Goal: Task Accomplishment & Management: Manage account settings

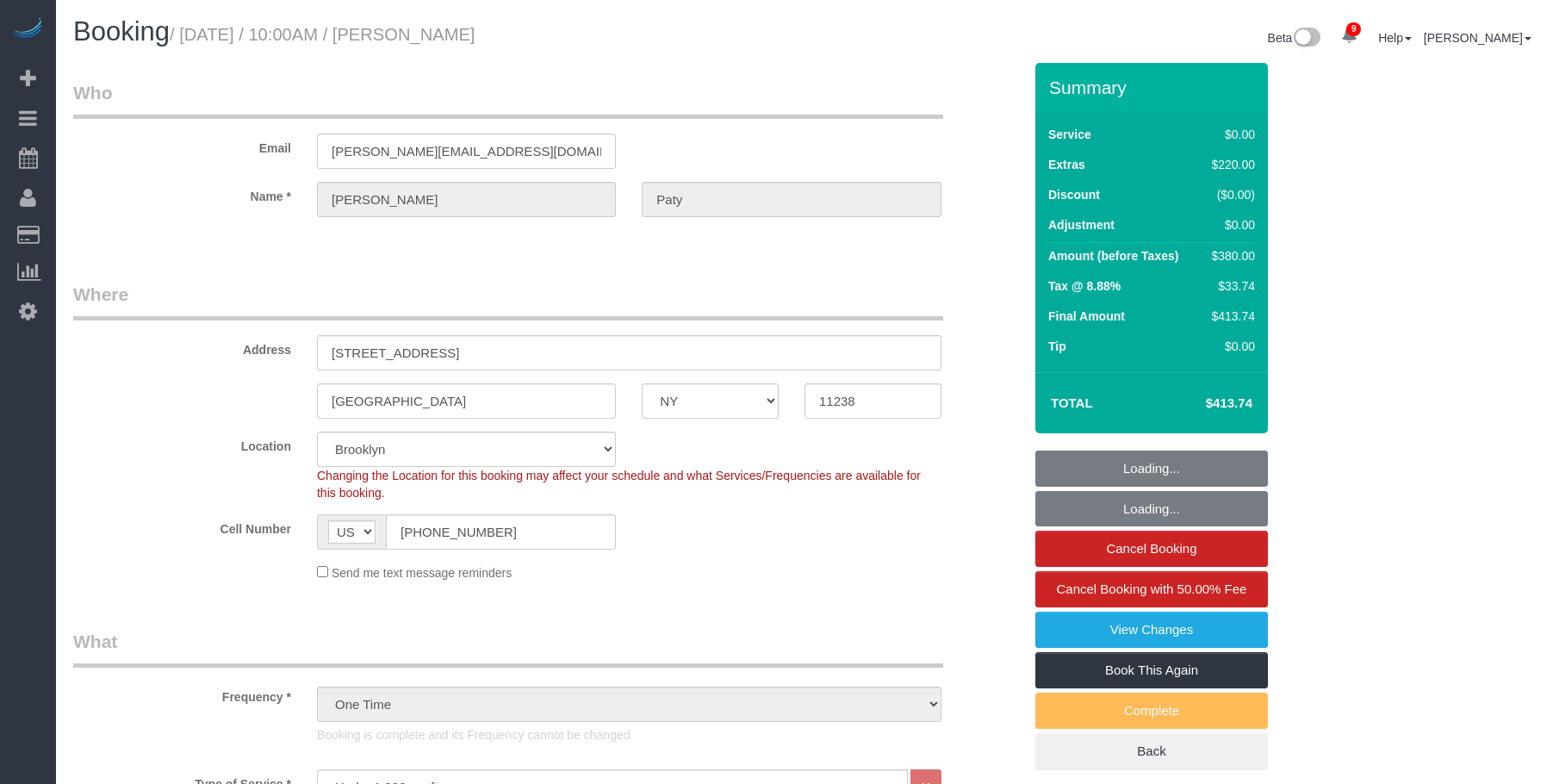
select select "NY"
select select "1"
select select "spot1"
select select "number:89"
select select "number:90"
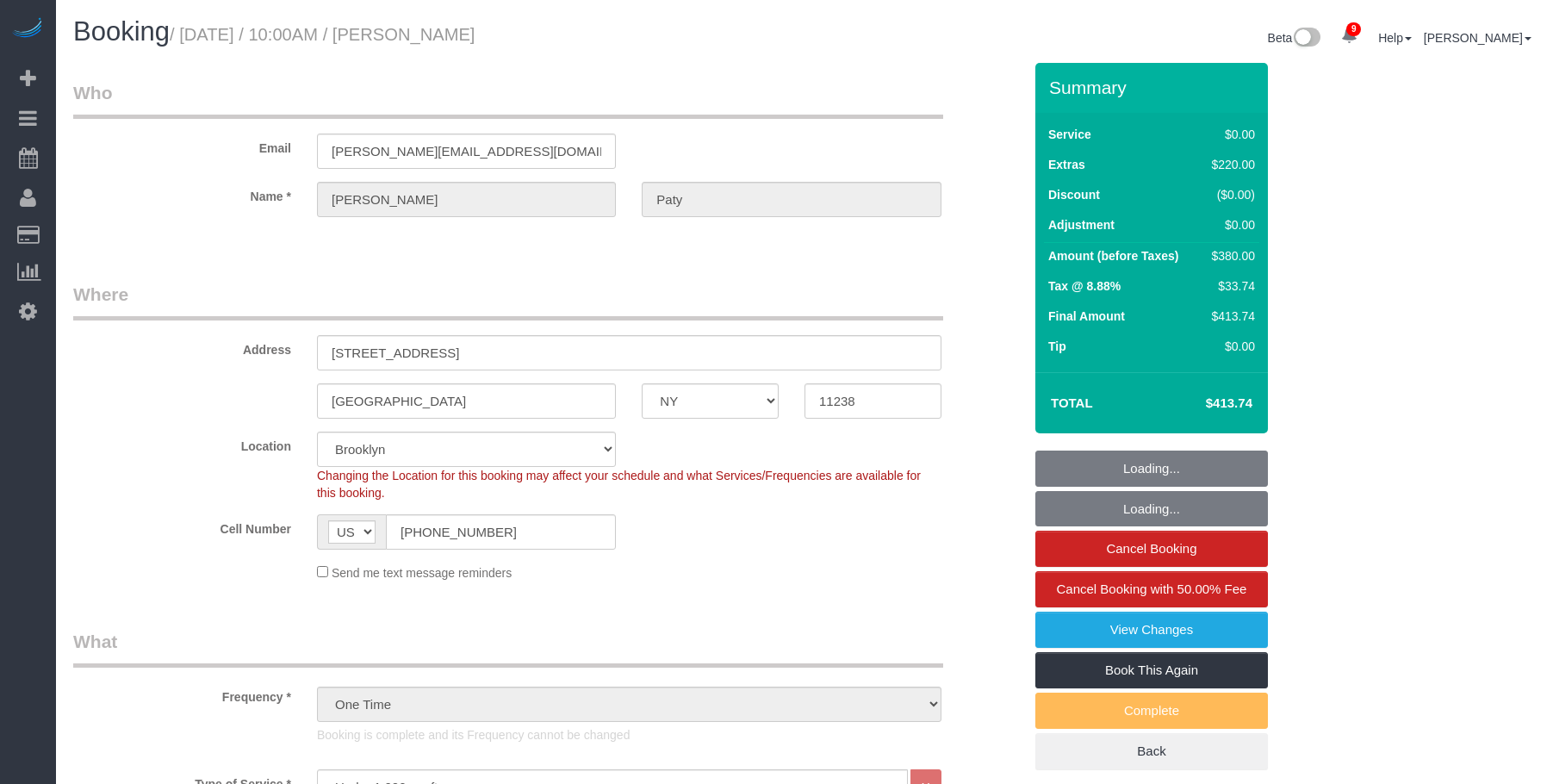
select select "number:15"
select select "number:5"
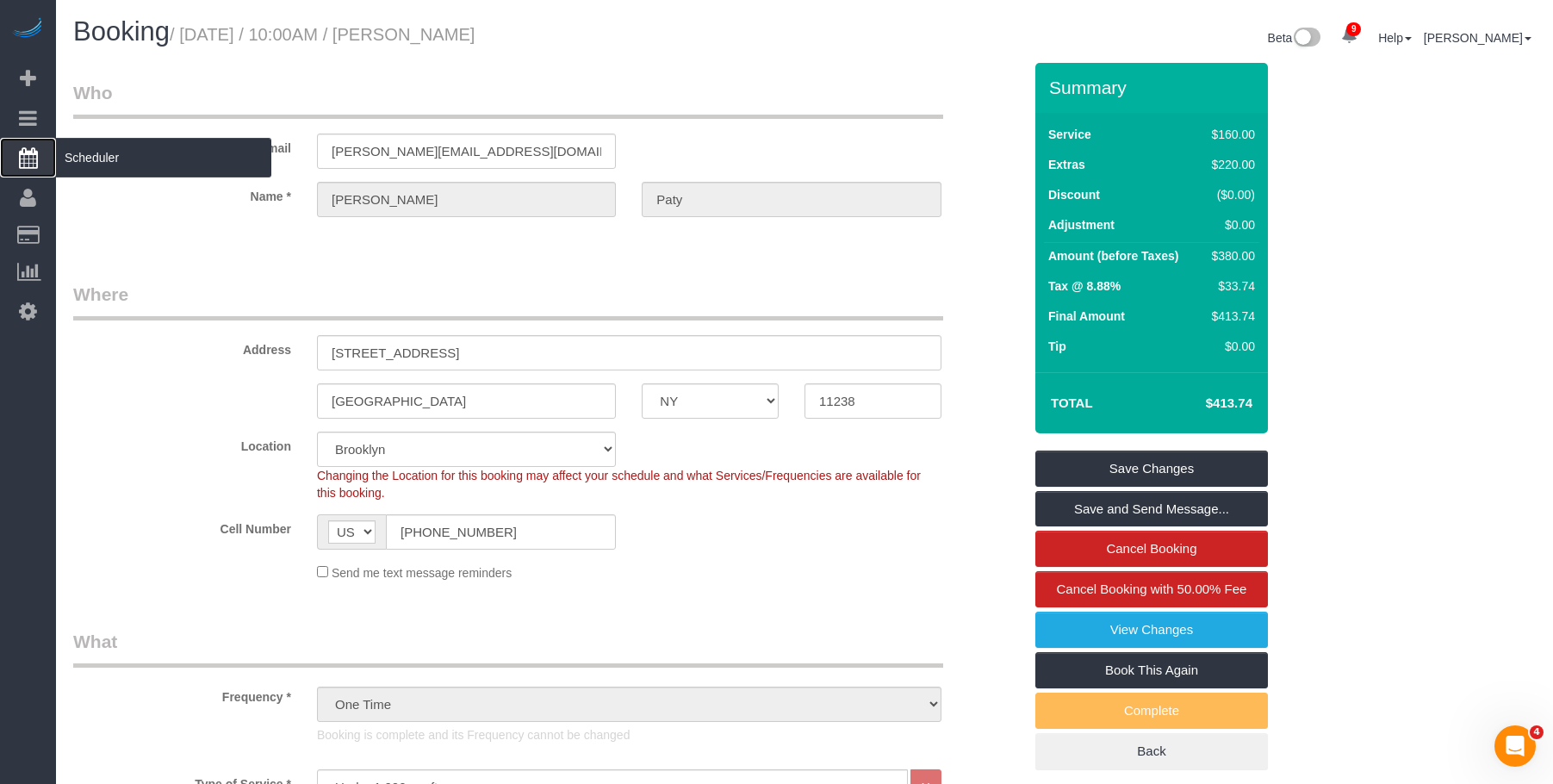
click at [116, 152] on span "Scheduler" at bounding box center [164, 157] width 216 height 39
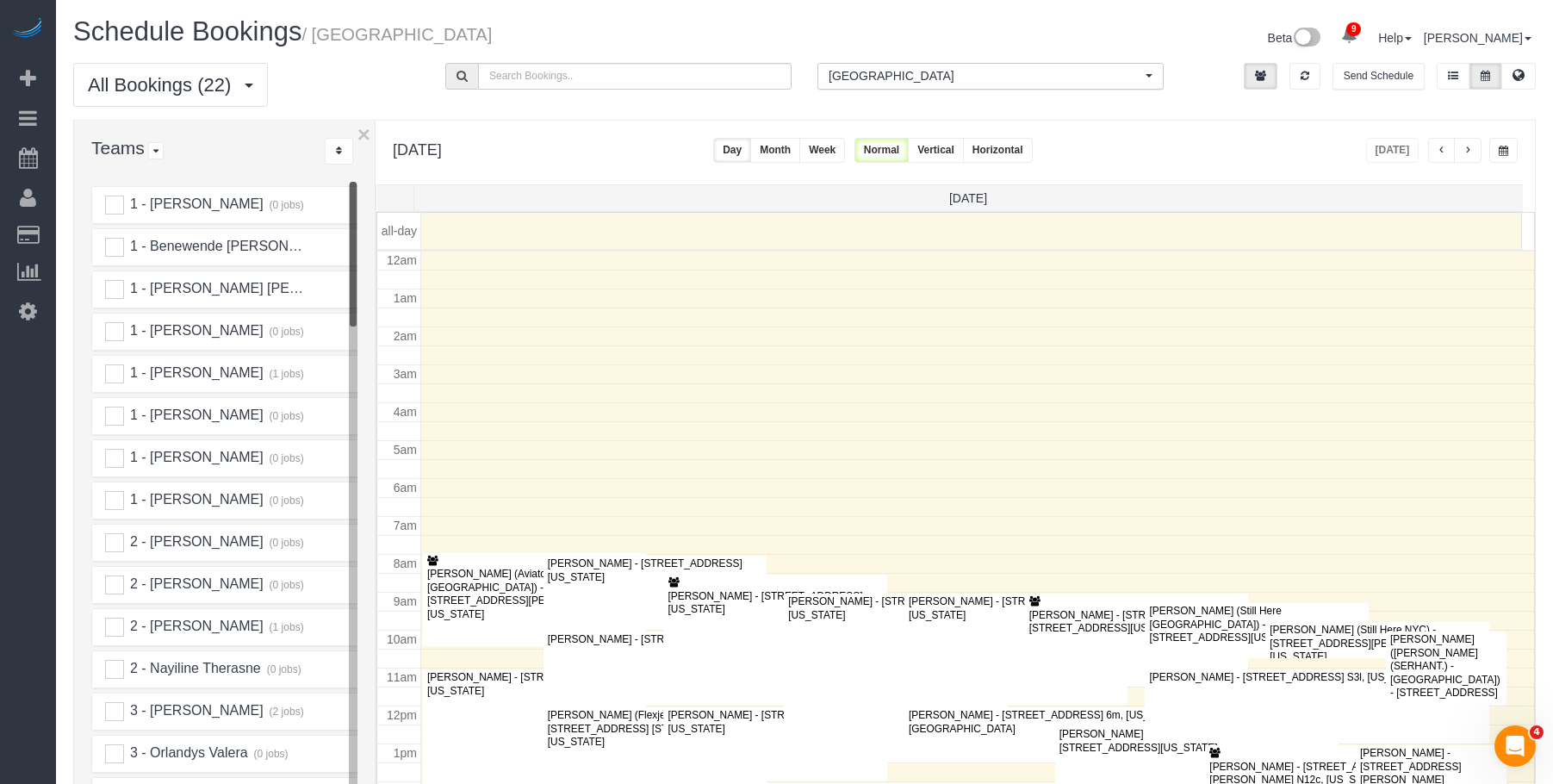
scroll to position [228, 0]
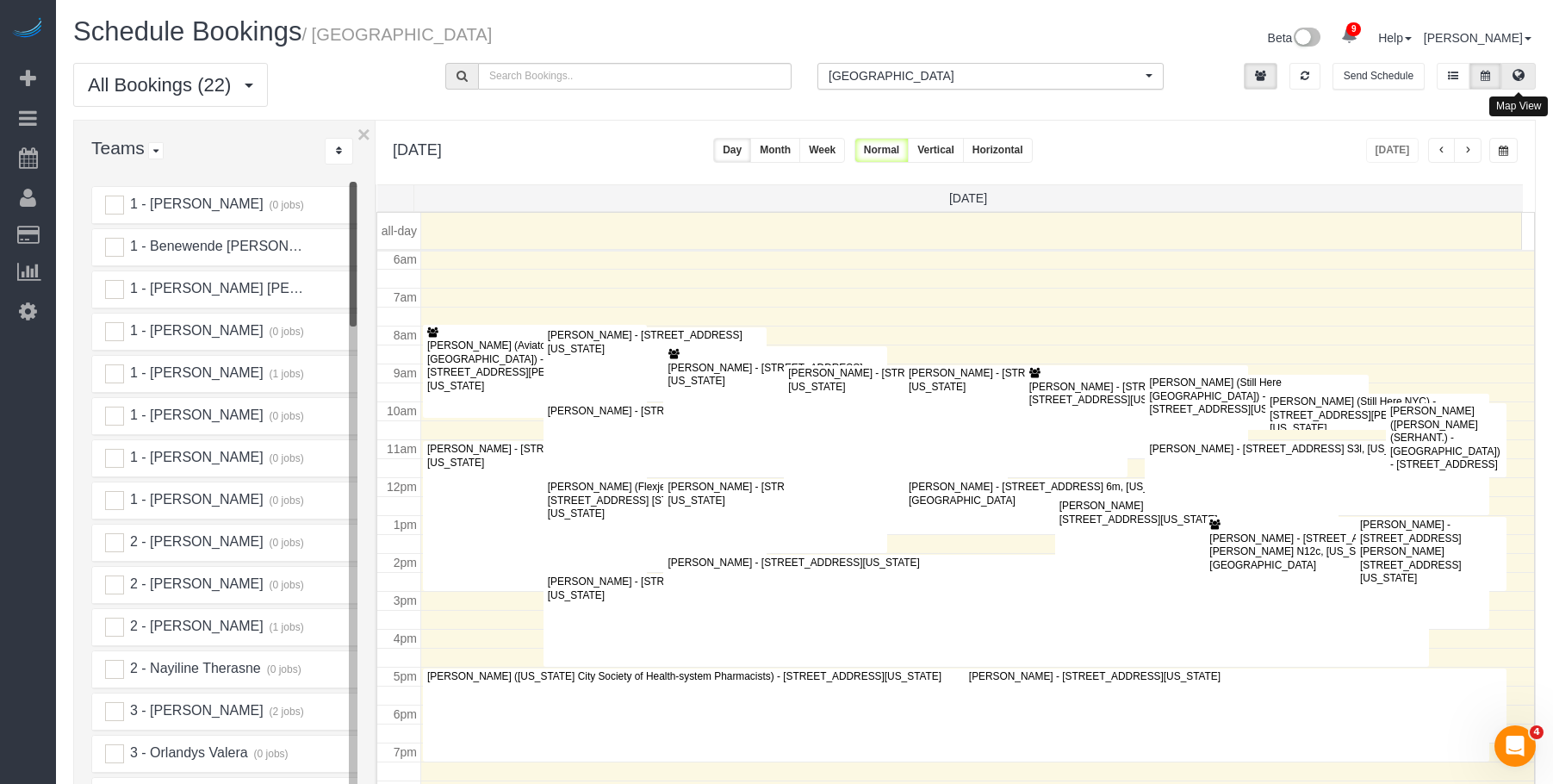
click at [1522, 75] on icon at bounding box center [1518, 74] width 13 height 11
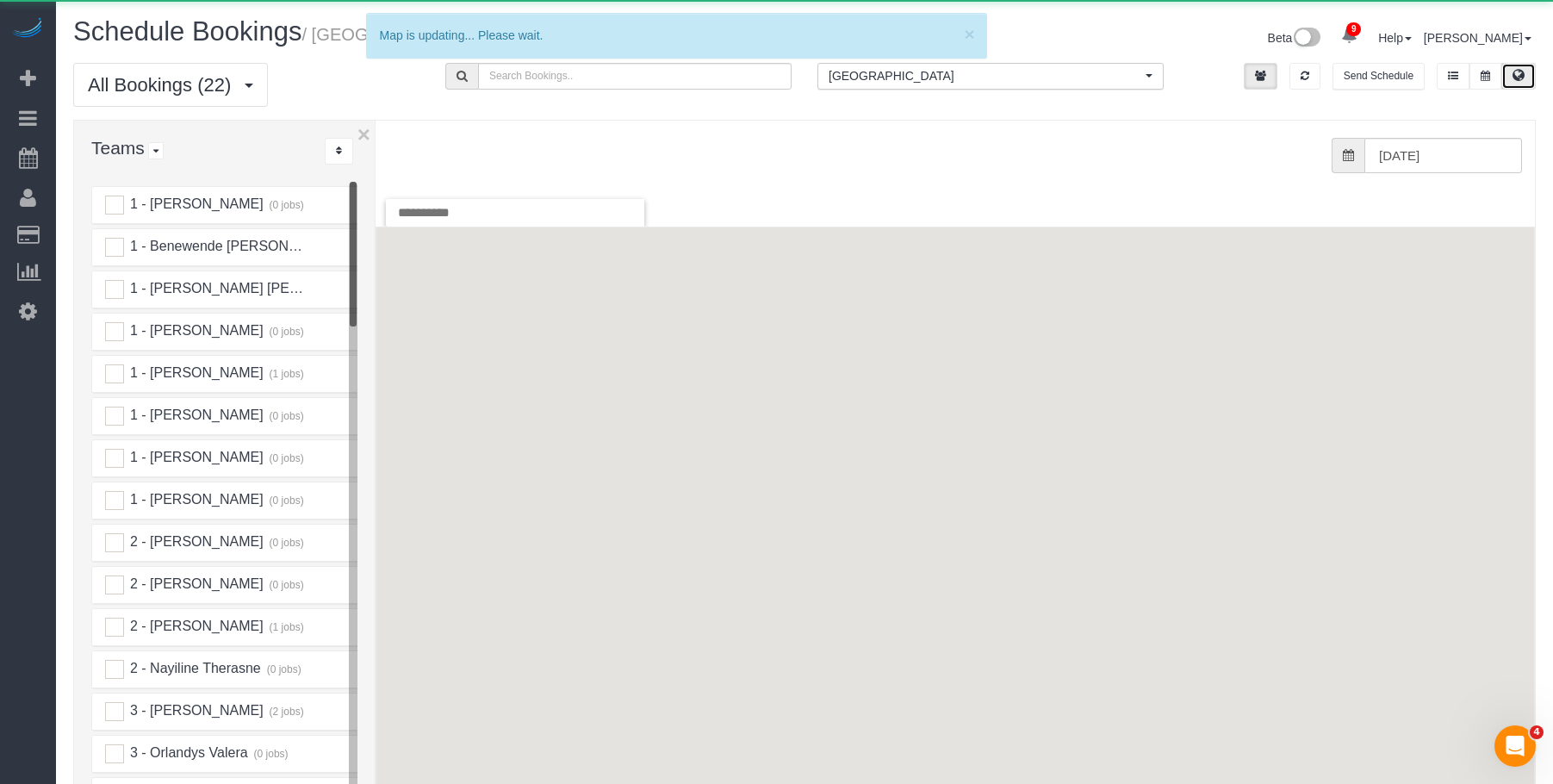
click at [1001, 74] on span "[GEOGRAPHIC_DATA]" at bounding box center [985, 76] width 313 height 17
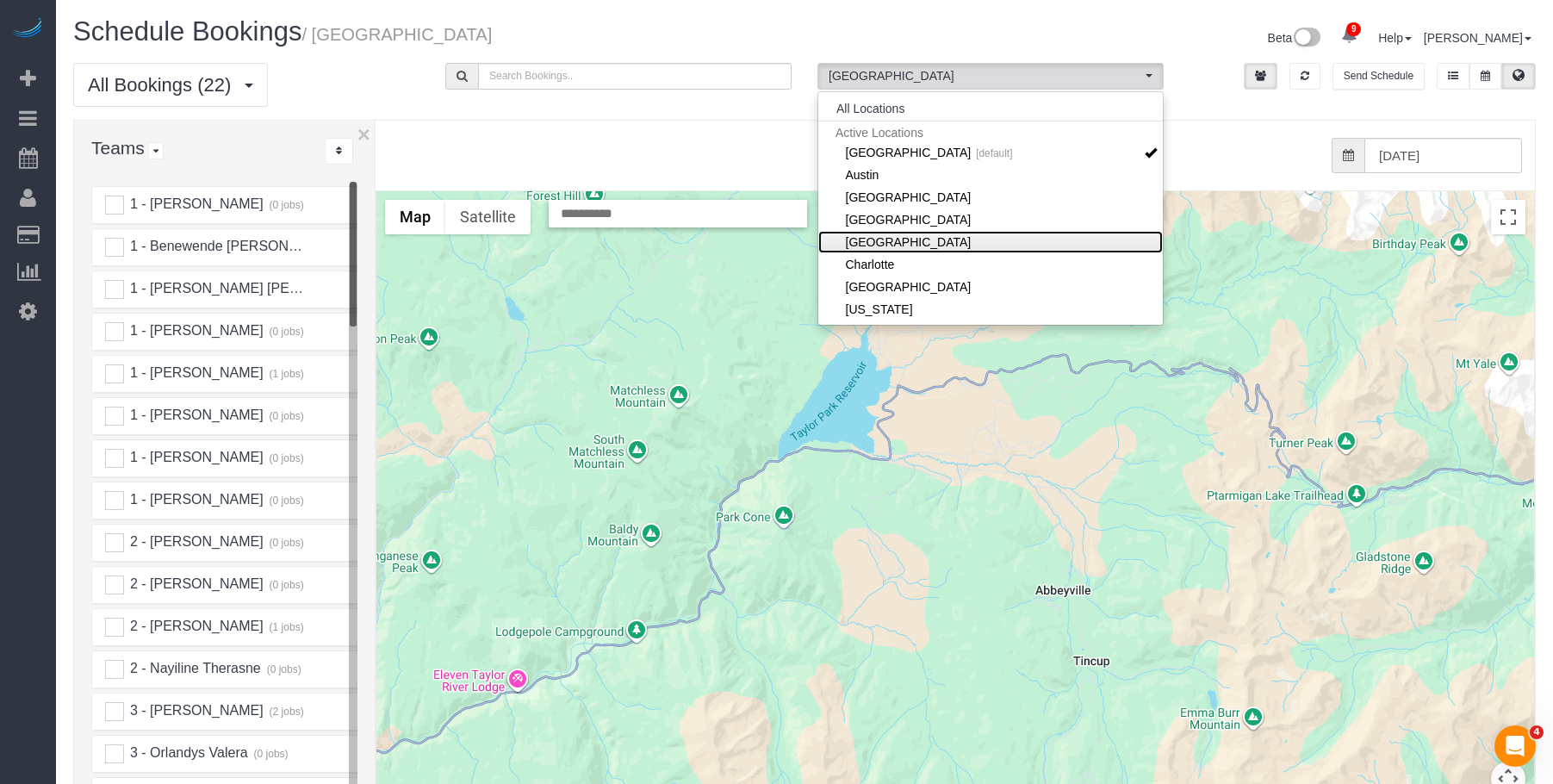
click at [953, 247] on link "[GEOGRAPHIC_DATA]" at bounding box center [990, 242] width 345 height 22
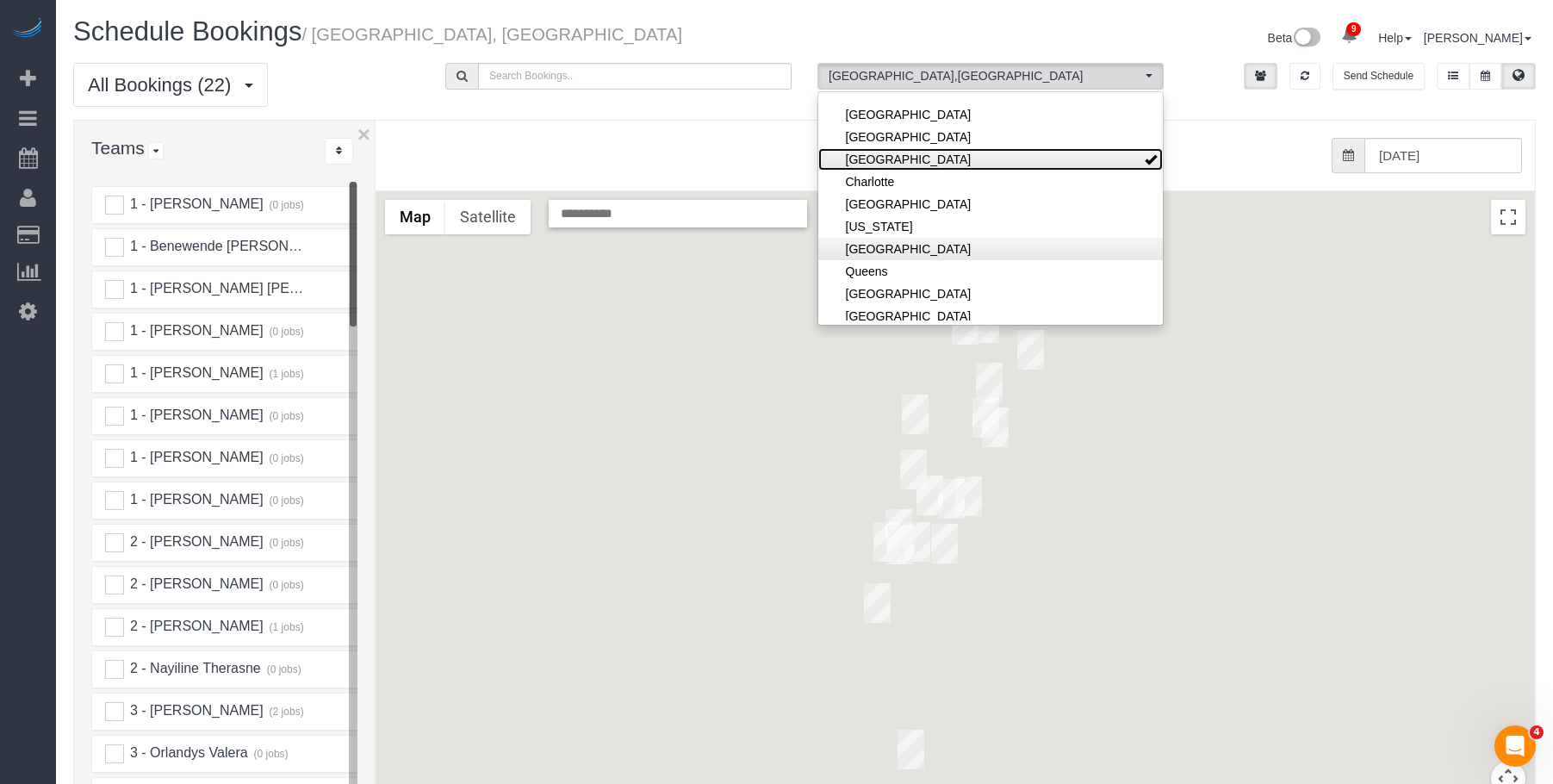
scroll to position [86, 0]
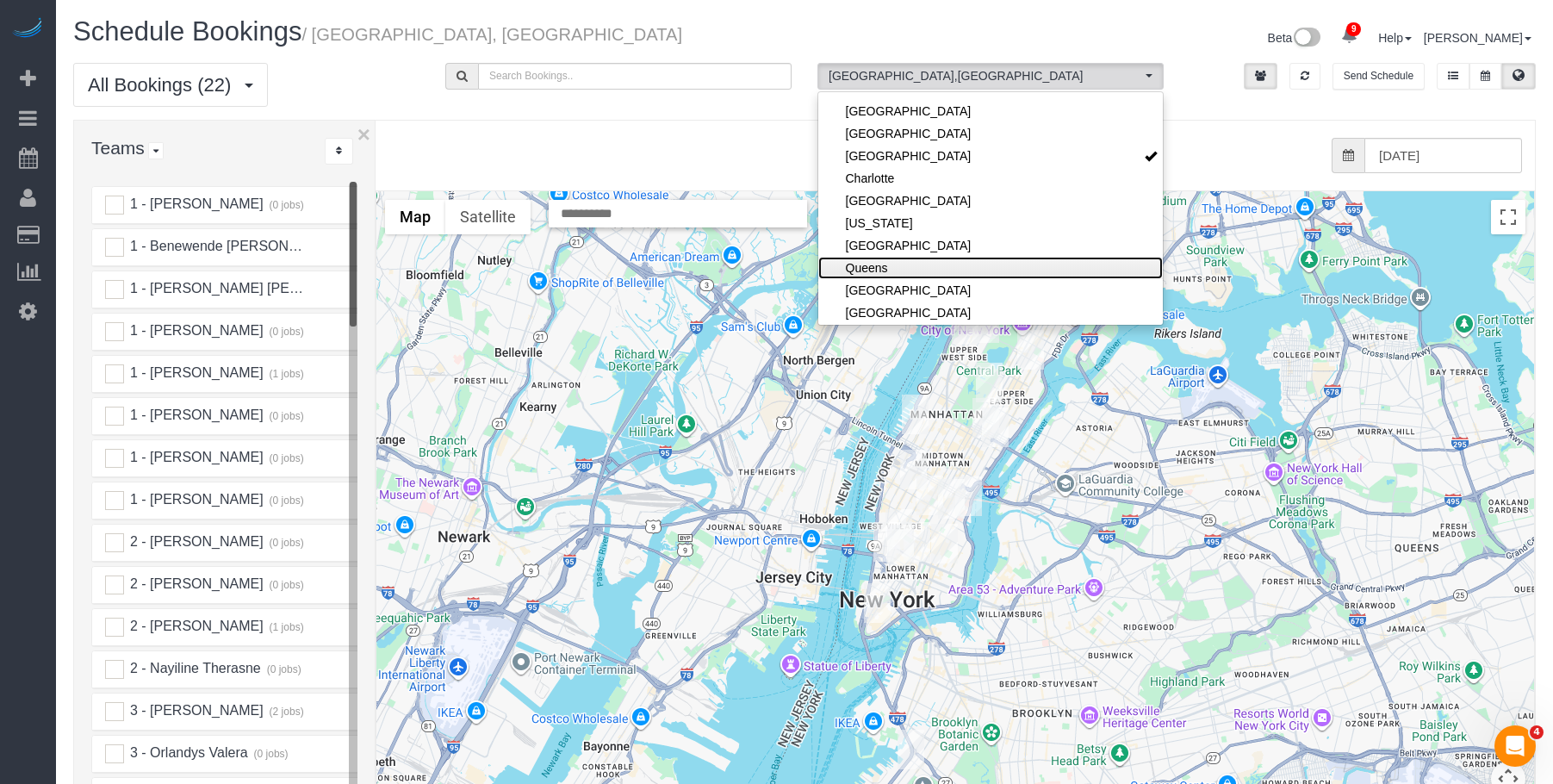
click at [922, 270] on link "Queens" at bounding box center [990, 267] width 345 height 22
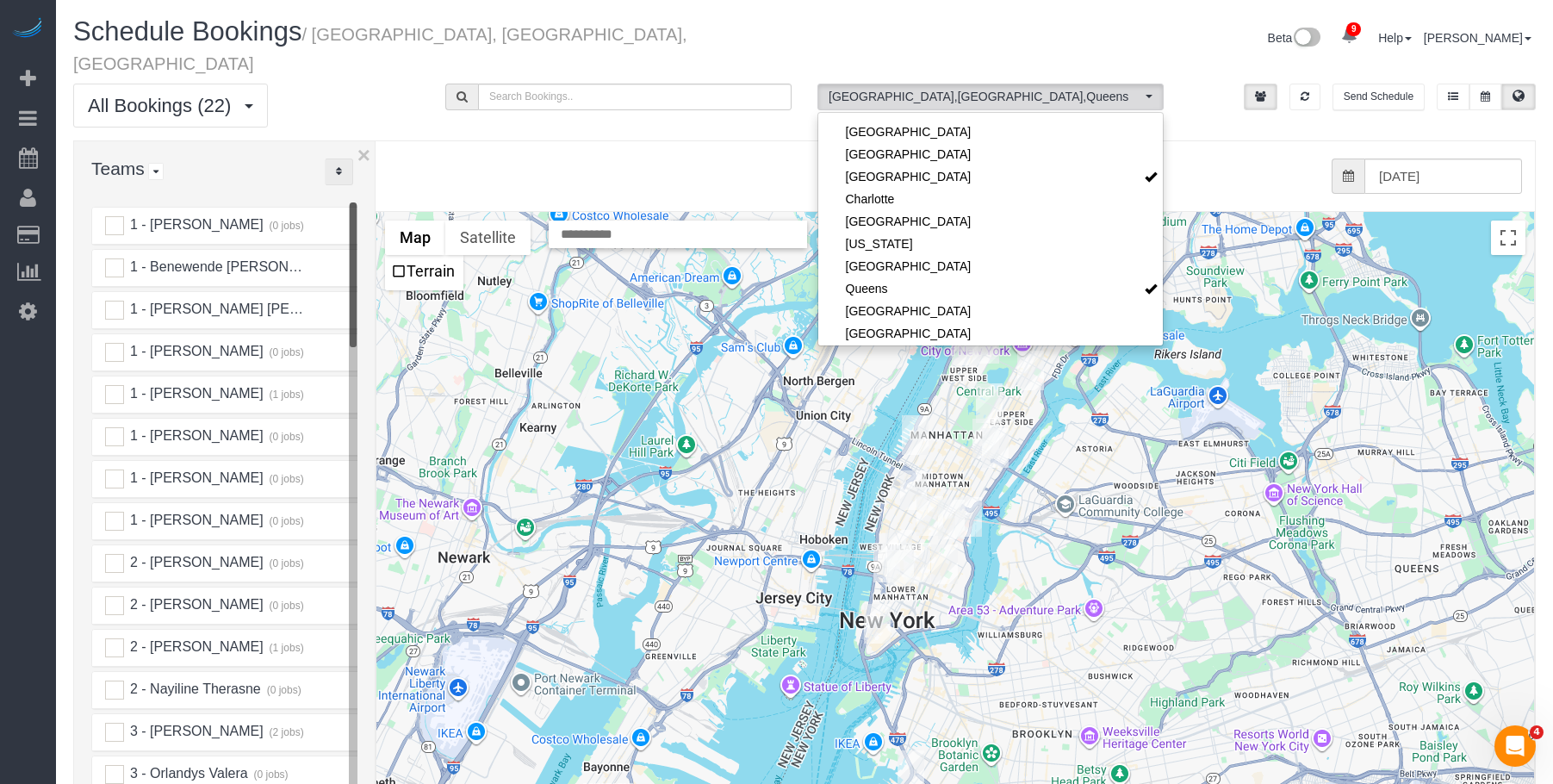
click at [338, 167] on icon "..." at bounding box center [339, 171] width 6 height 11
click at [377, 215] on link "A-Z" at bounding box center [393, 225] width 136 height 22
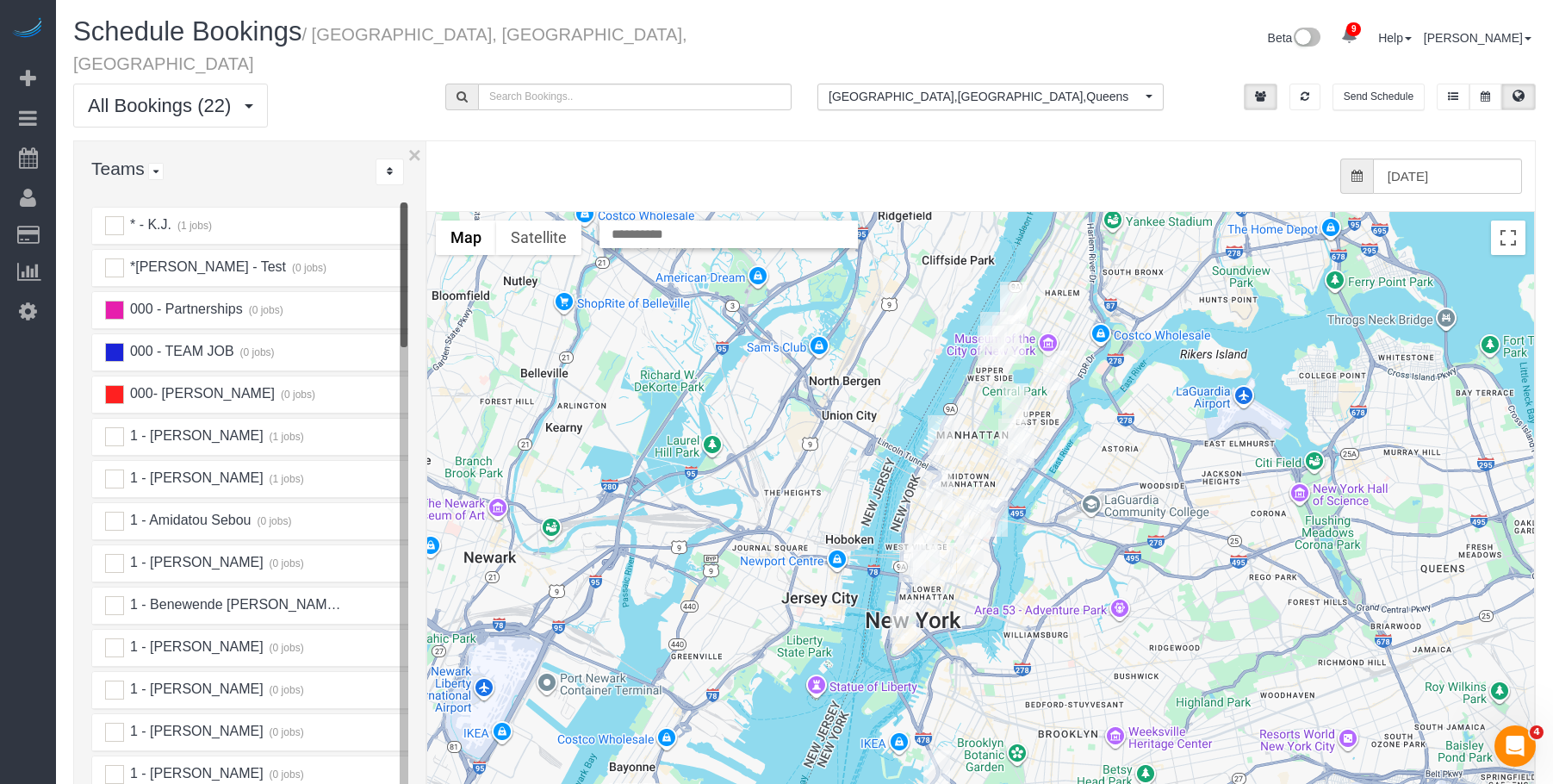
drag, startPoint x: 376, startPoint y: 172, endPoint x: 433, endPoint y: 178, distance: 57.3
click at [433, 178] on div "× Teams All Teams All Active Teams Active Teams For Location(s) Rating A-Z * - …" at bounding box center [804, 529] width 1462 height 776
